Goal: Find specific page/section: Find specific page/section

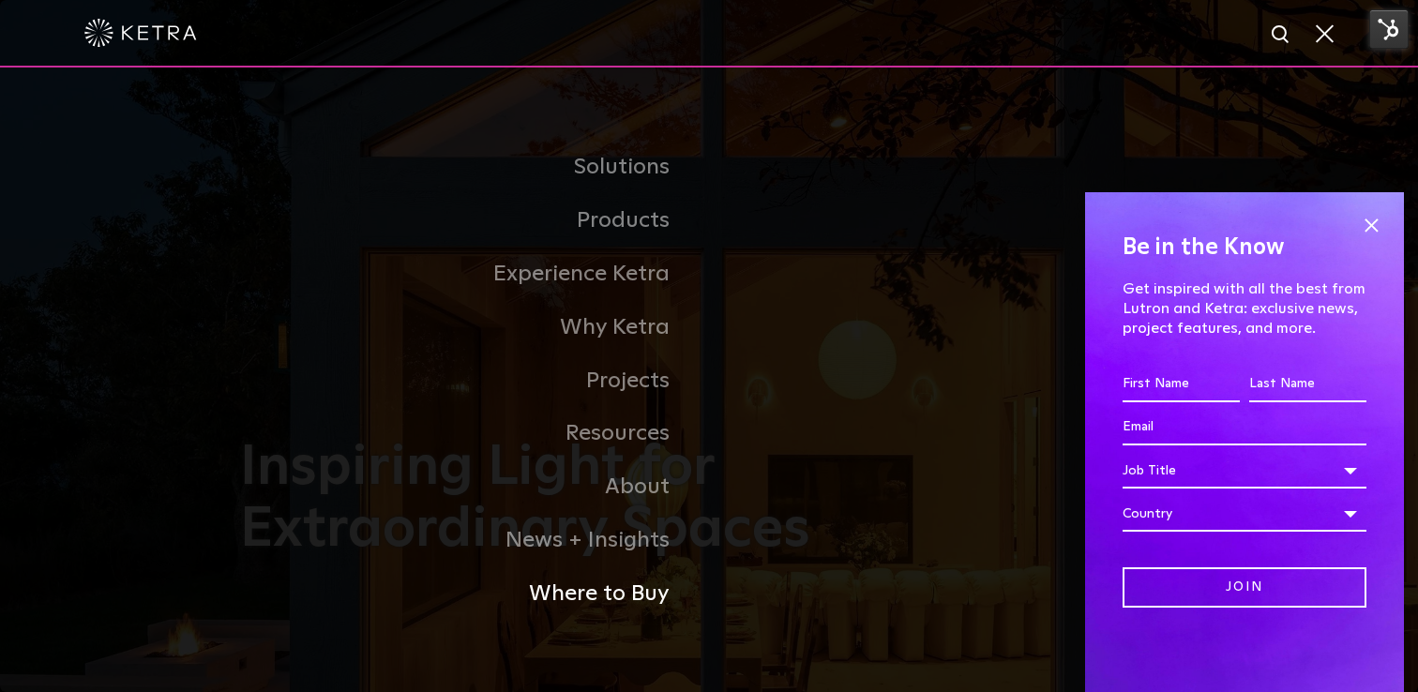
click at [644, 596] on link "Where to Buy" at bounding box center [474, 594] width 469 height 53
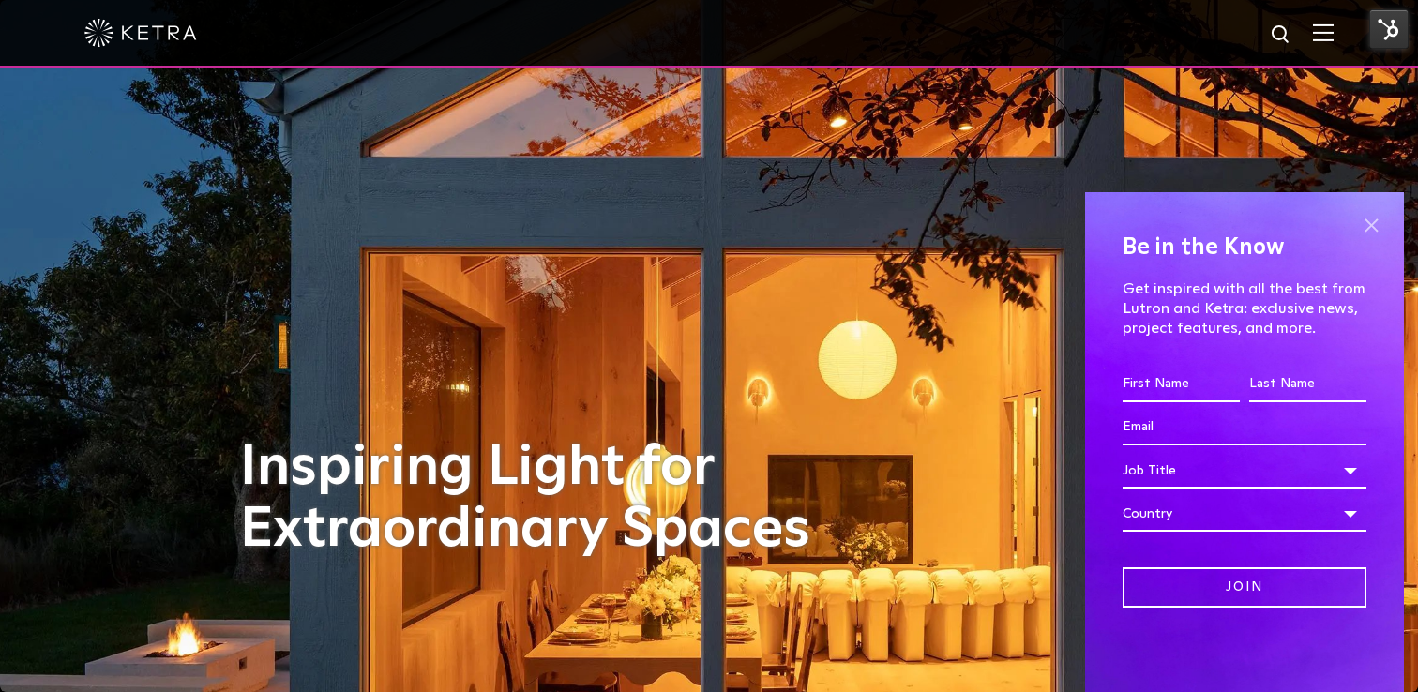
click at [1373, 220] on span at bounding box center [1371, 225] width 28 height 28
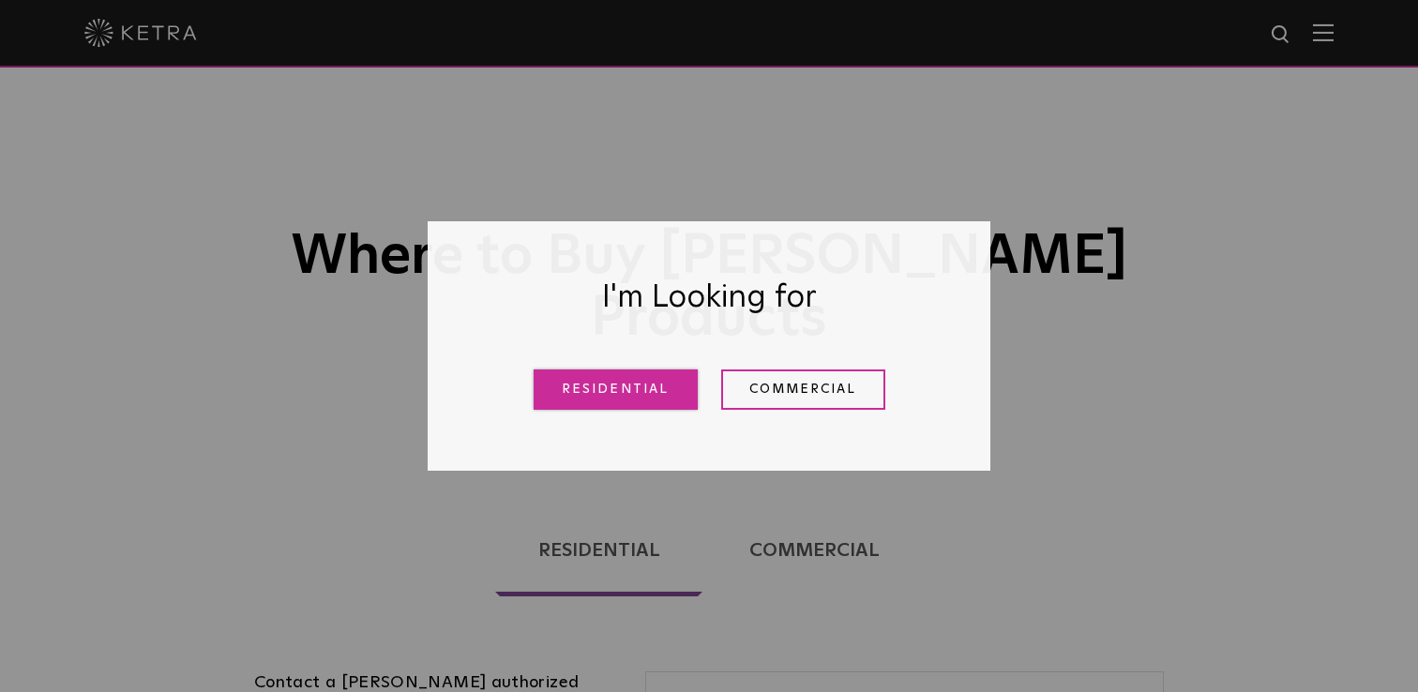
click at [663, 392] on link "Residential" at bounding box center [616, 390] width 164 height 40
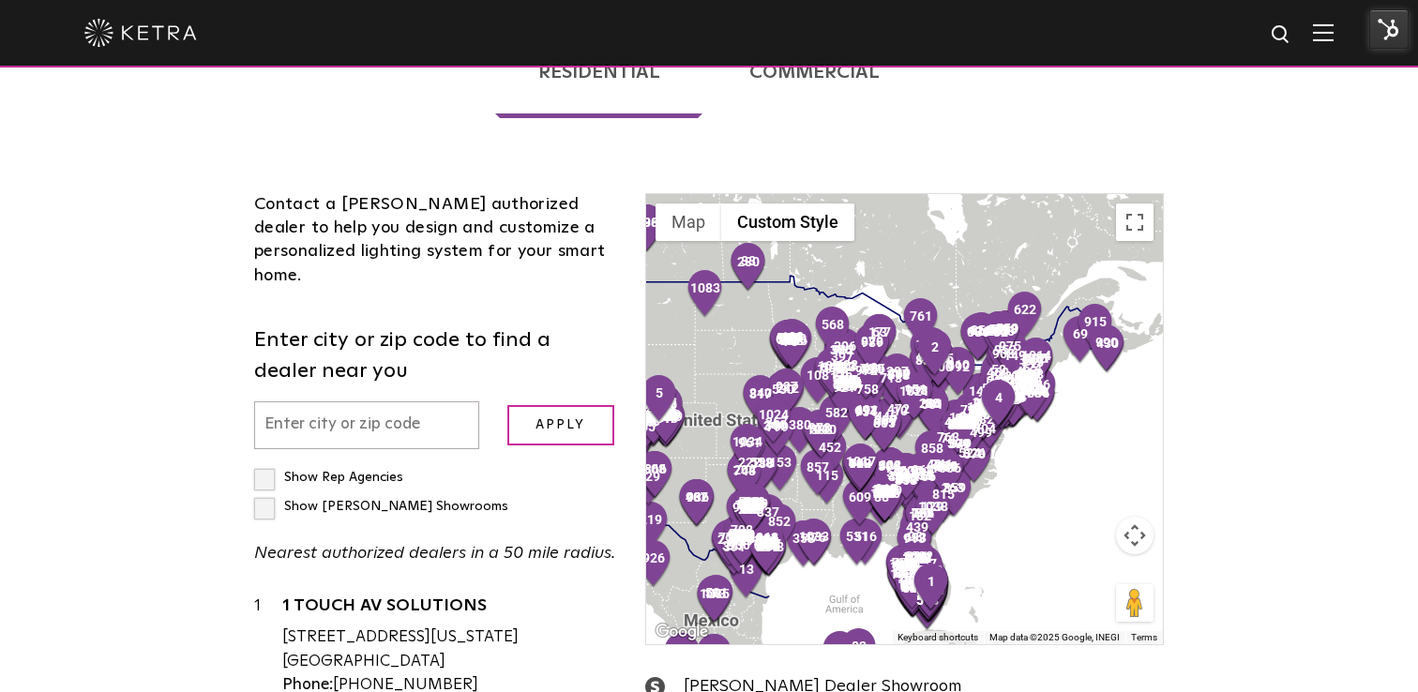
click at [353, 402] on input "text" at bounding box center [366, 426] width 225 height 48
type input "14534"
click at [598, 405] on input "Apply" at bounding box center [561, 425] width 107 height 40
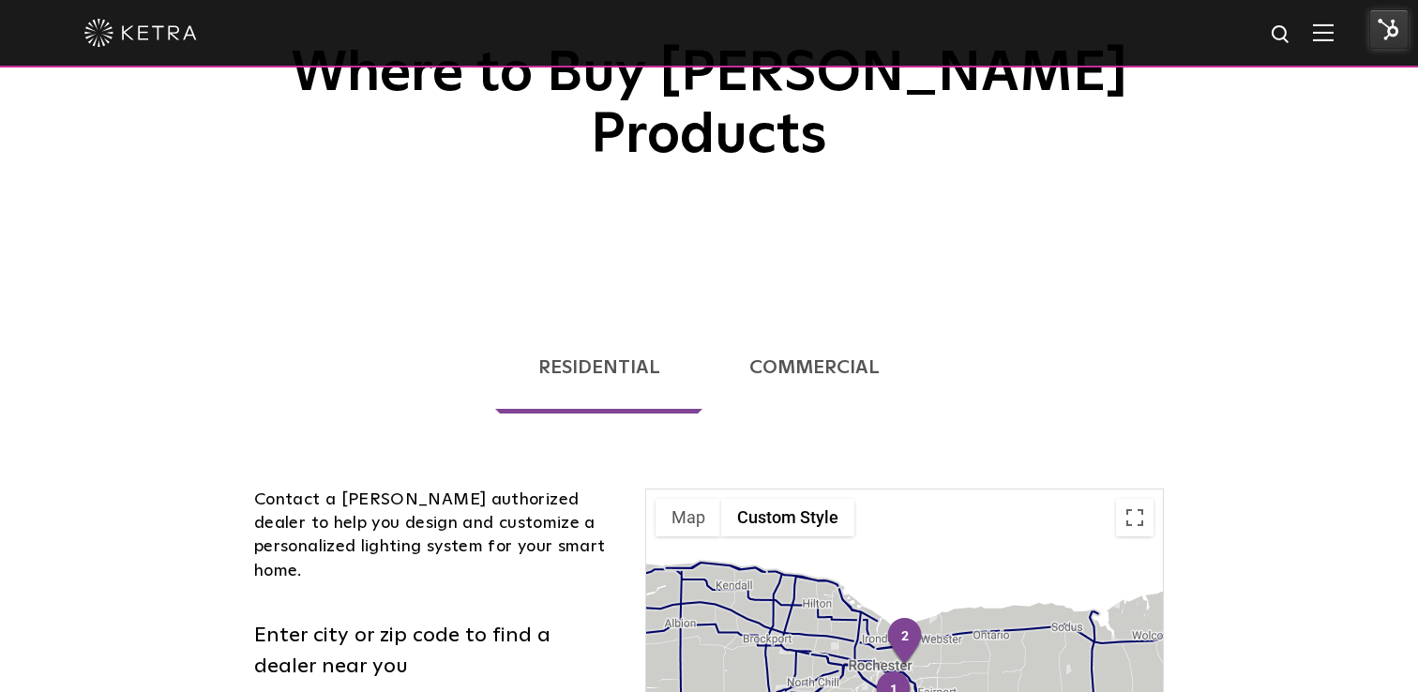
scroll to position [225, 0]
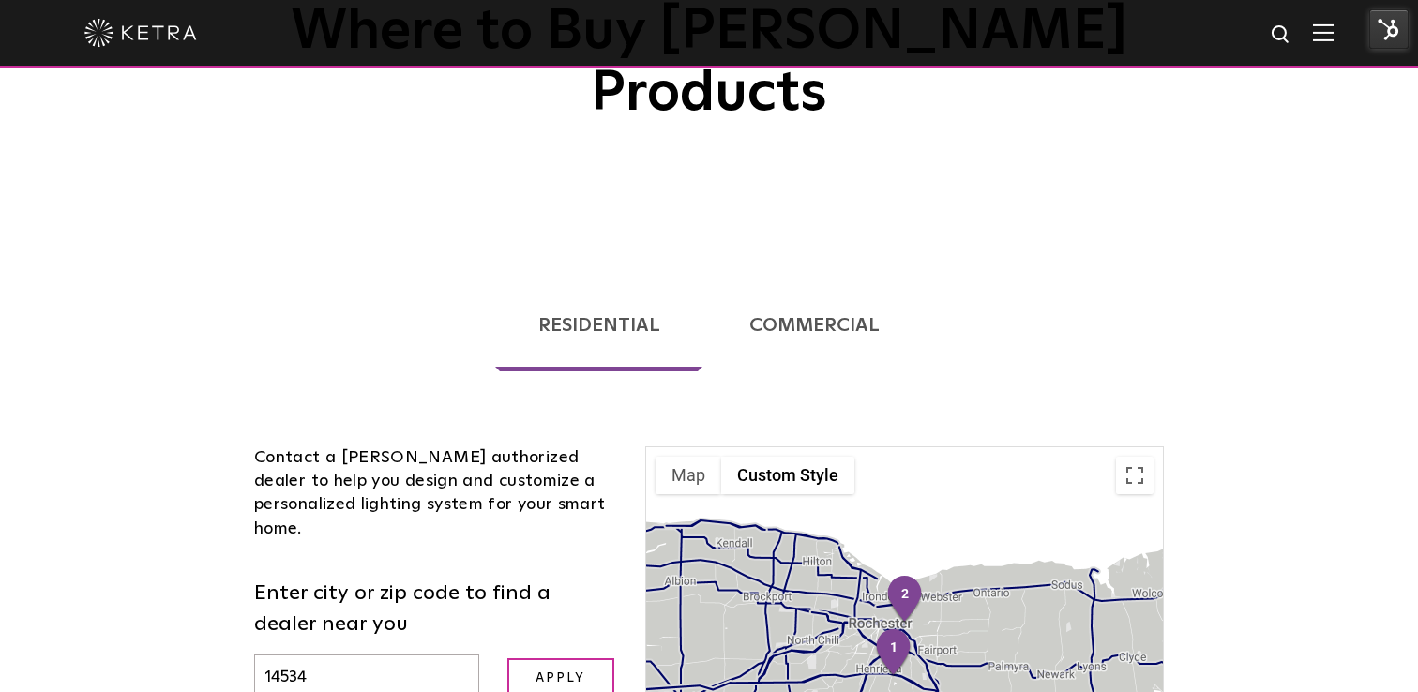
click at [801, 280] on link "Commercial" at bounding box center [815, 326] width 216 height 92
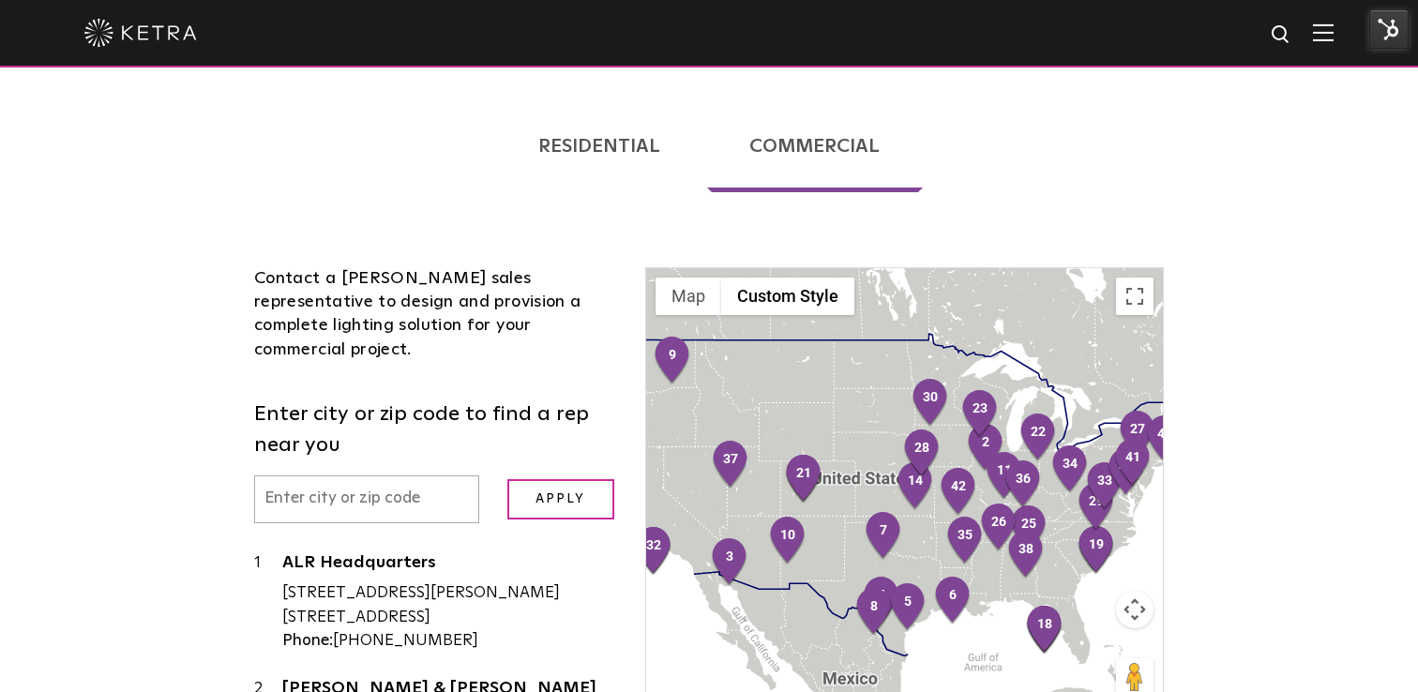
scroll to position [402, 0]
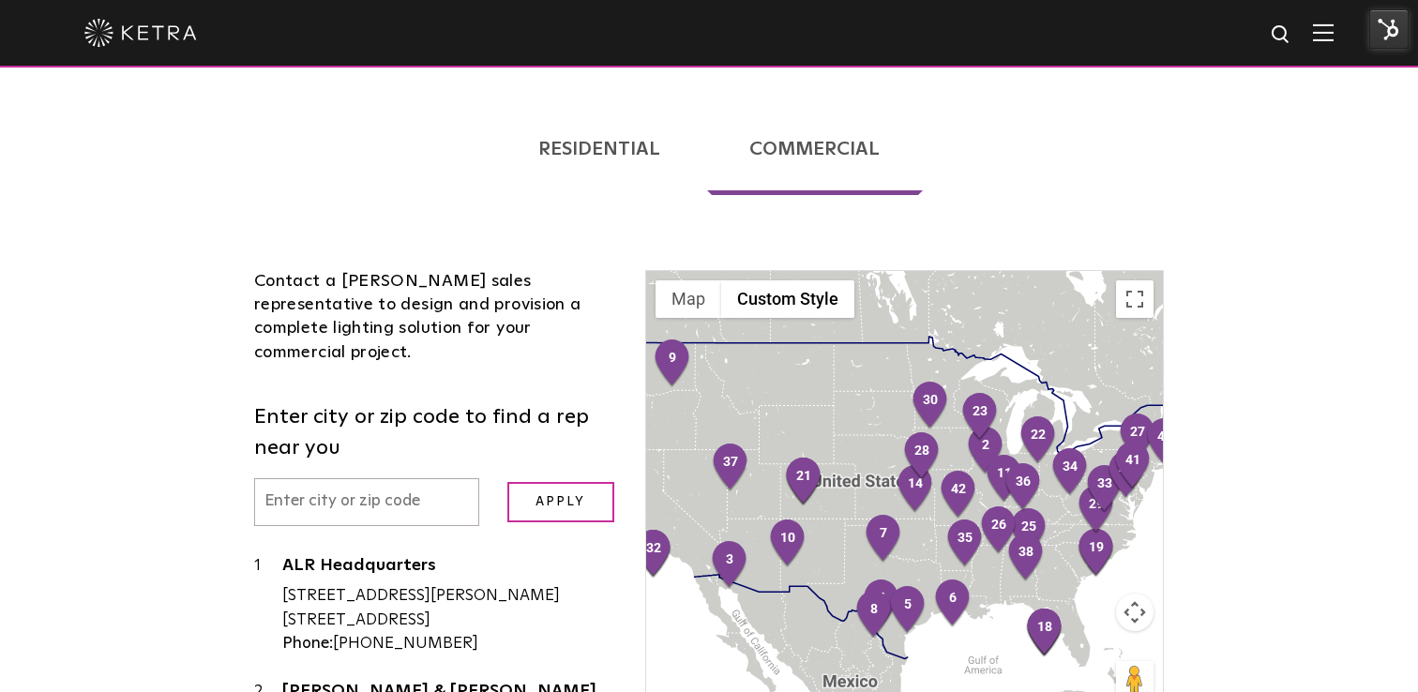
click at [381, 478] on input "text" at bounding box center [366, 502] width 225 height 48
type input "14534"
click at [564, 482] on input "Apply" at bounding box center [561, 502] width 107 height 40
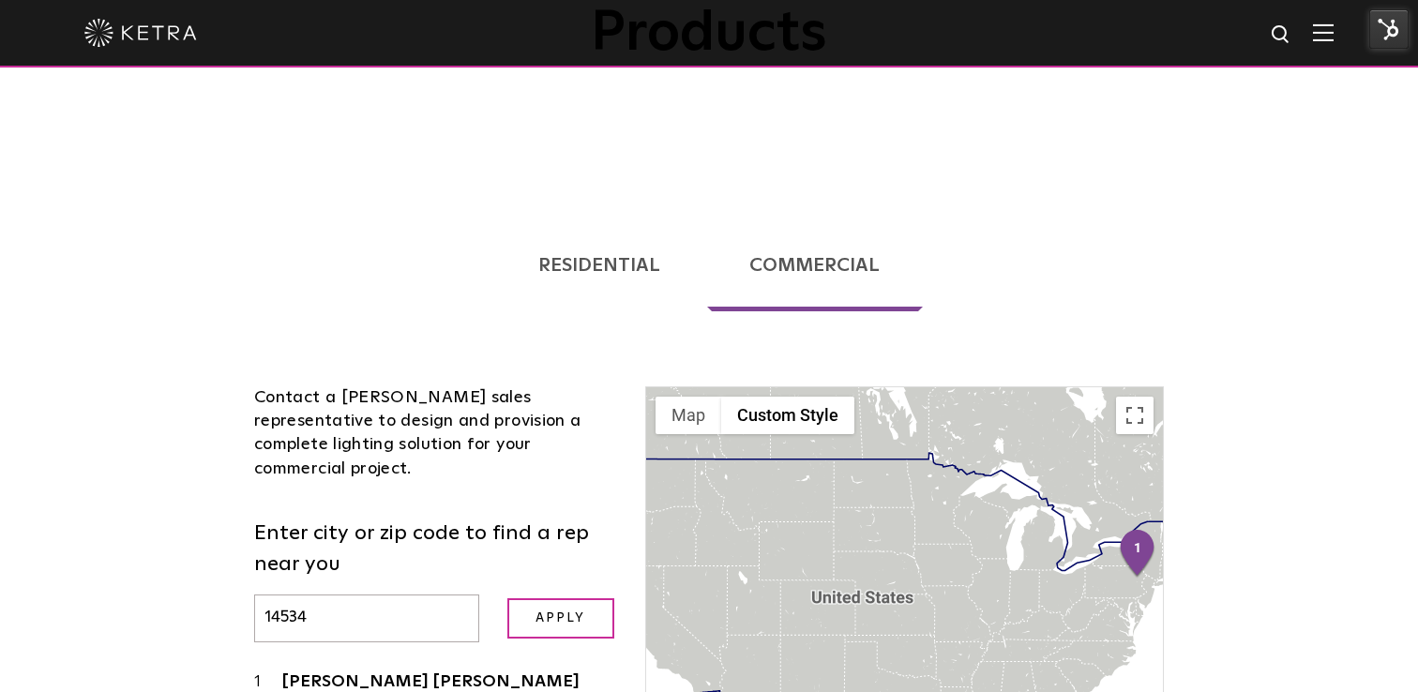
scroll to position [283, 0]
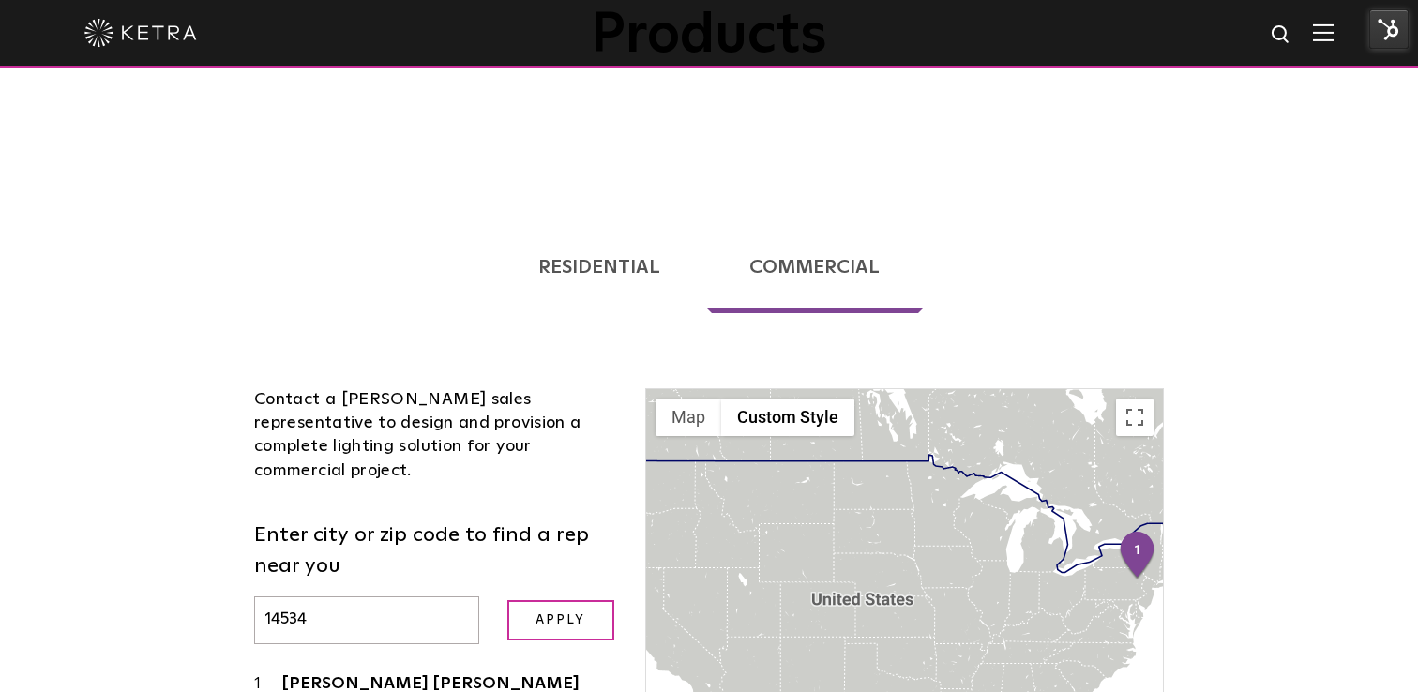
click at [607, 221] on link "Residential" at bounding box center [598, 267] width 207 height 92
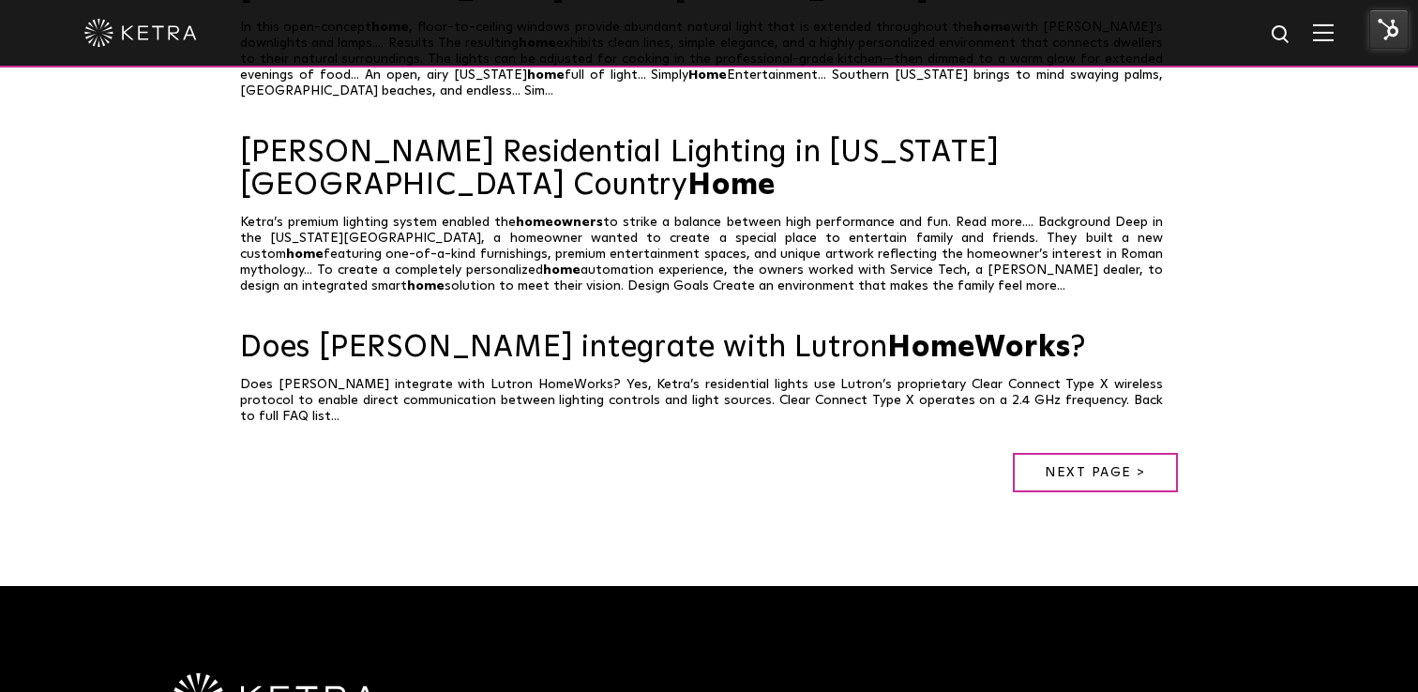
scroll to position [1867, 0]
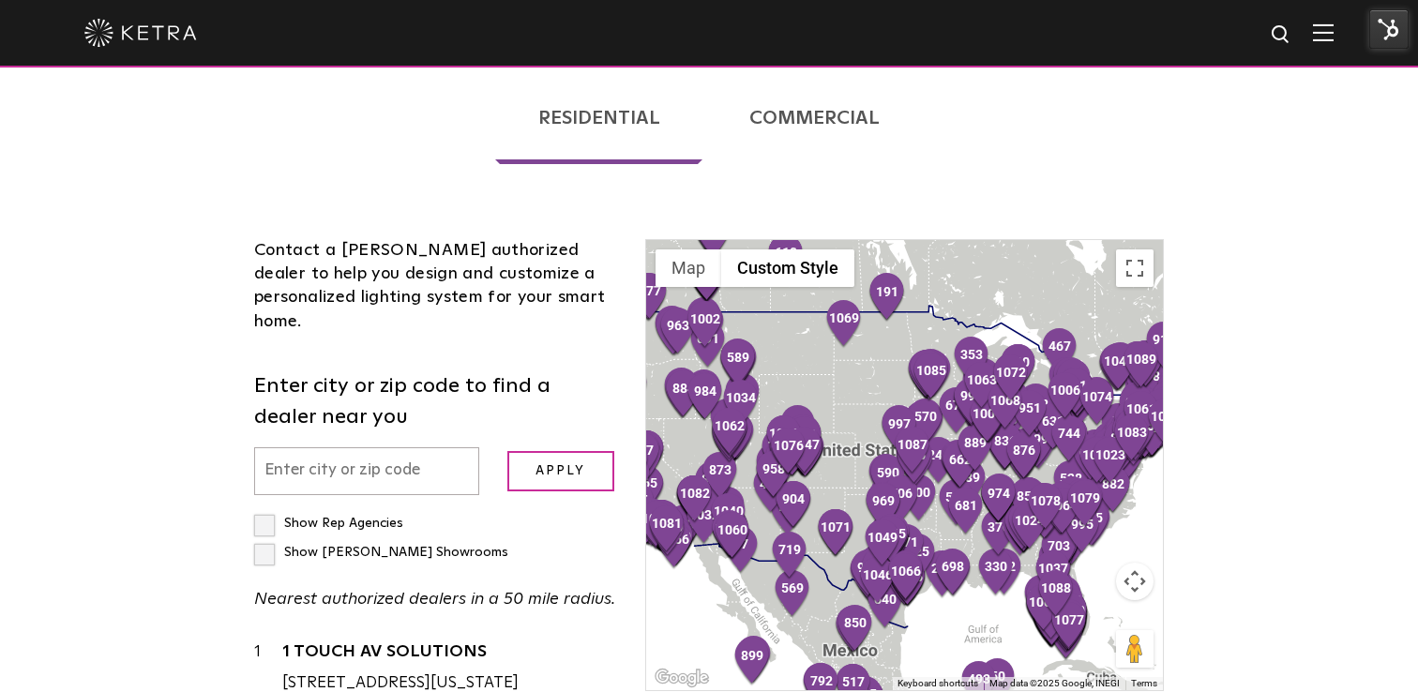
scroll to position [433, 0]
click at [391, 447] on input "text" at bounding box center [366, 471] width 225 height 48
click at [379, 447] on input "text" at bounding box center [366, 471] width 225 height 48
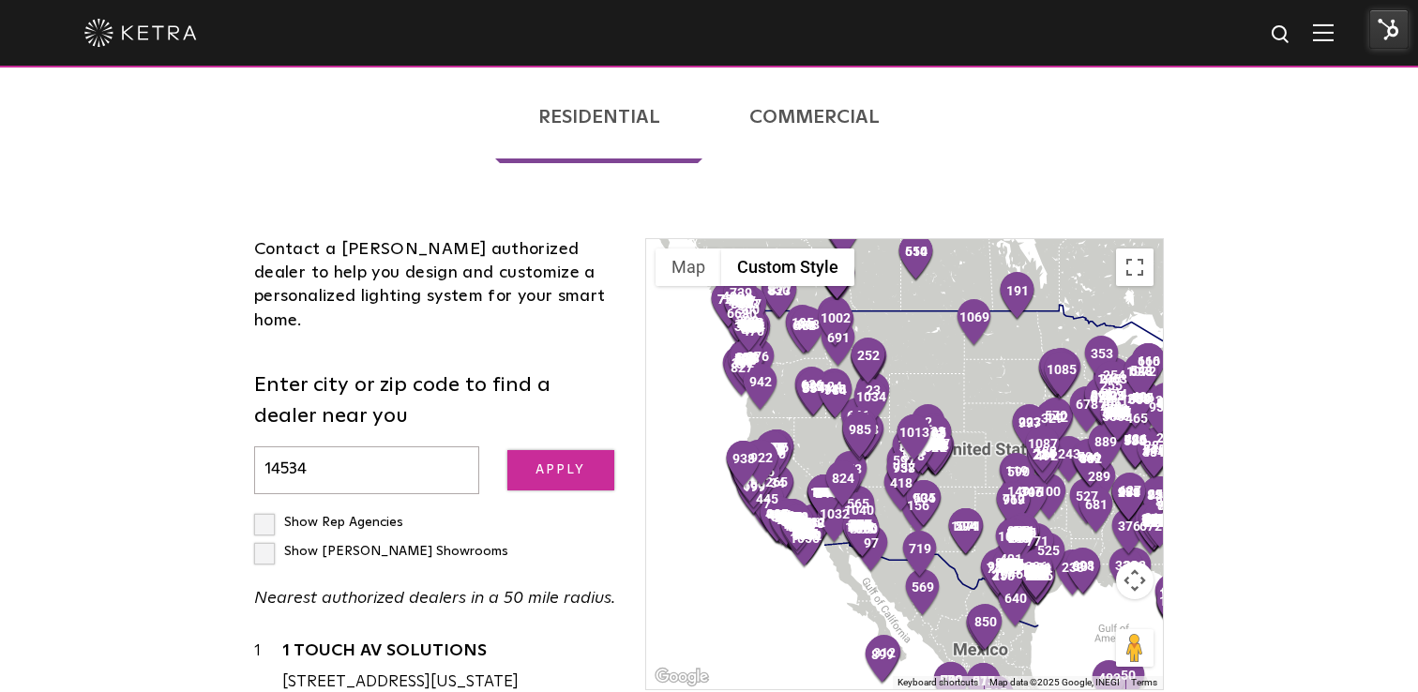
type input "14534"
click at [569, 450] on input "Apply" at bounding box center [561, 470] width 107 height 40
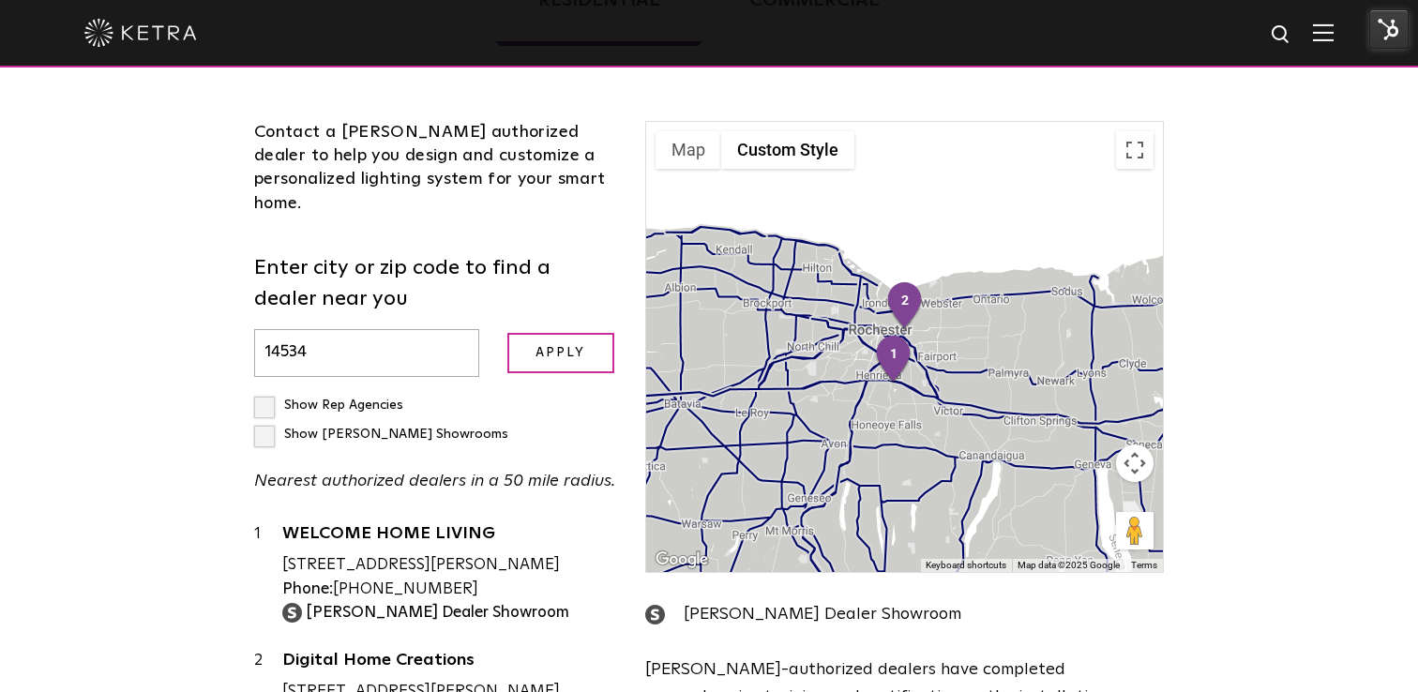
scroll to position [568, 0]
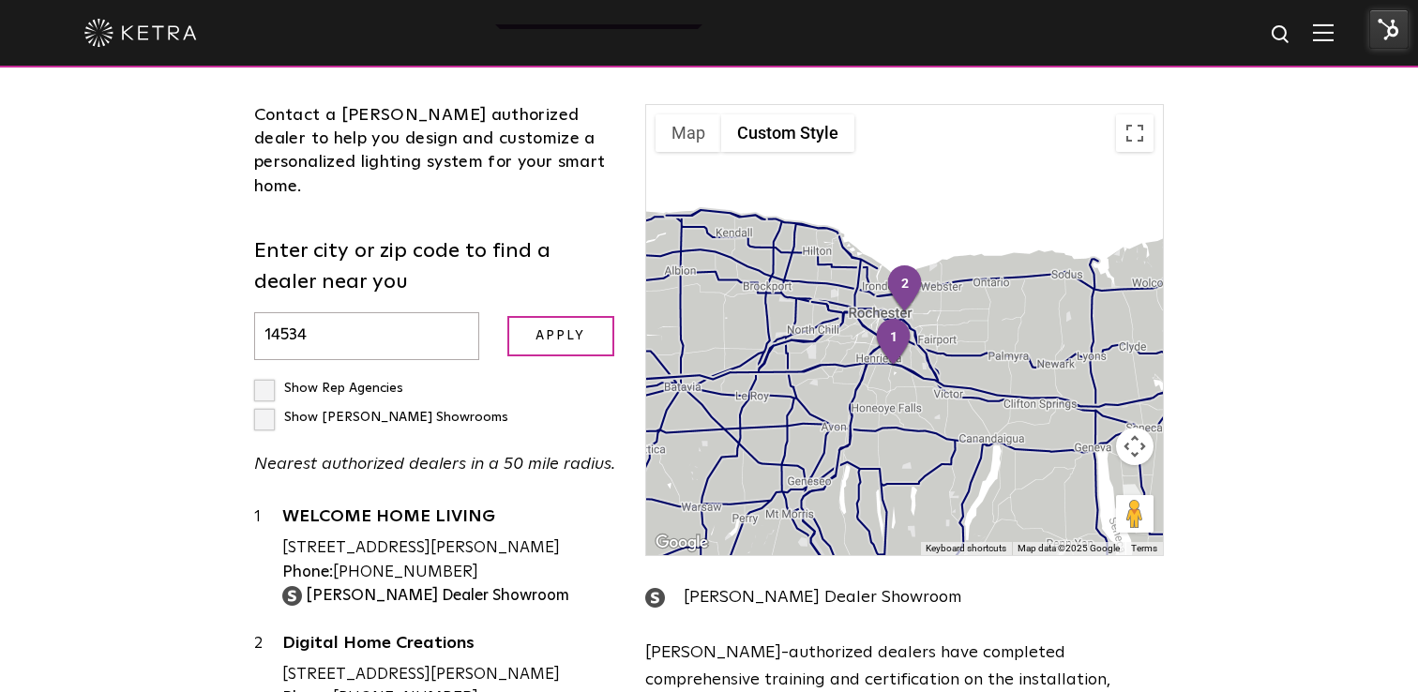
click at [1244, 307] on div "Loading... Residential Commercial Contact a [PERSON_NAME] authorized dealer to …" at bounding box center [709, 354] width 1418 height 901
